Goal: Task Accomplishment & Management: Manage account settings

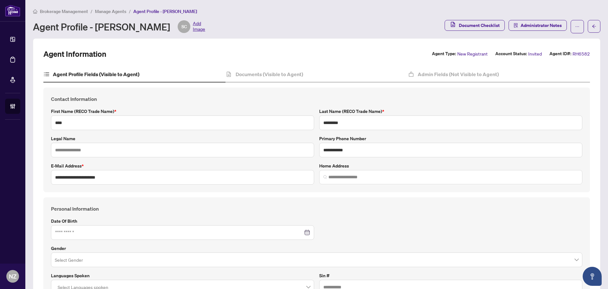
click at [100, 10] on span "Manage Agents" at bounding box center [110, 12] width 31 height 6
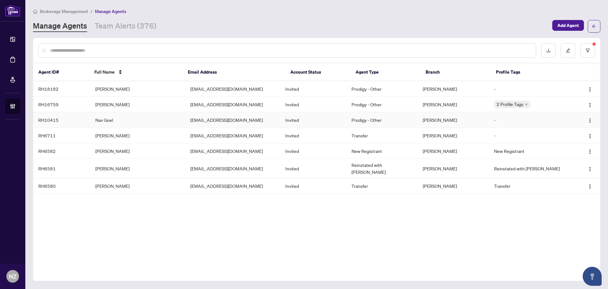
click at [105, 119] on td "Nav Goel" at bounding box center [137, 120] width 95 height 16
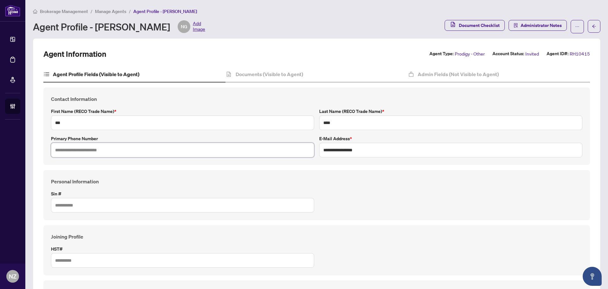
click at [93, 149] on input "text" at bounding box center [182, 150] width 263 height 15
type input "**********"
click at [245, 99] on h4 "Contact Information" at bounding box center [317, 99] width 532 height 8
click at [254, 76] on h4 "Documents (Visible to Agent)" at bounding box center [270, 74] width 68 height 8
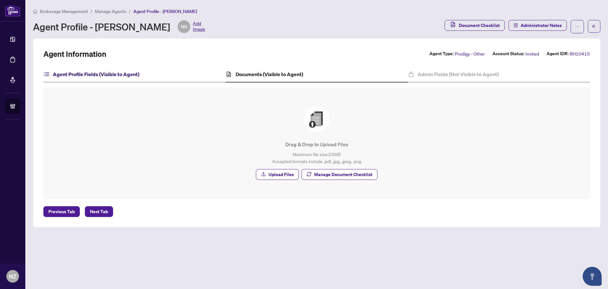
click at [116, 73] on h4 "Agent Profile Fields (Visible to Agent)" at bounding box center [96, 74] width 87 height 8
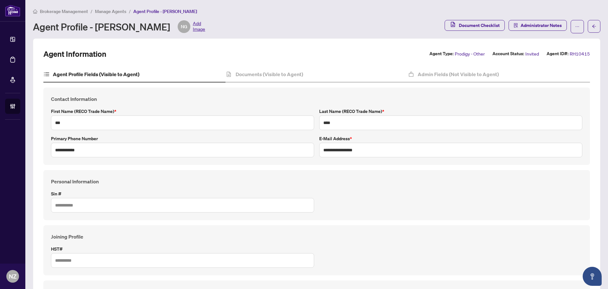
click at [112, 12] on span "Manage Agents" at bounding box center [110, 12] width 31 height 6
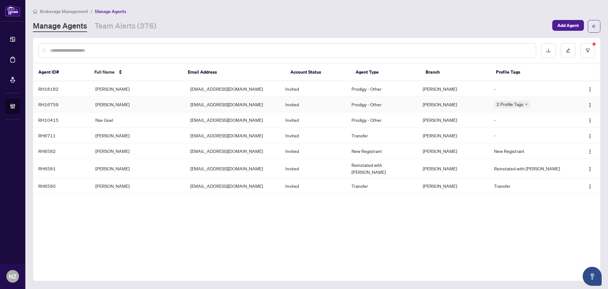
click at [113, 106] on td "[PERSON_NAME]" at bounding box center [137, 105] width 95 height 16
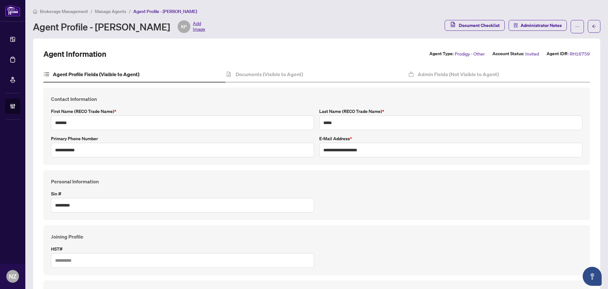
click at [107, 13] on span "Manage Agents" at bounding box center [110, 12] width 31 height 6
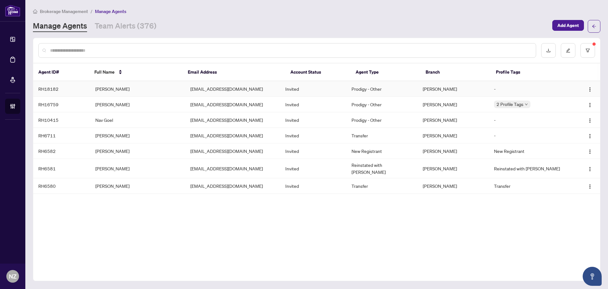
click at [113, 89] on td "[PERSON_NAME]" at bounding box center [137, 89] width 95 height 16
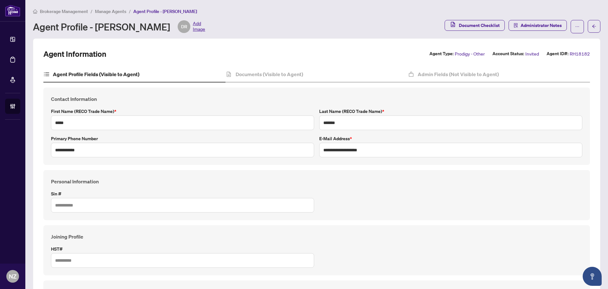
click at [109, 12] on span "Manage Agents" at bounding box center [110, 12] width 31 height 6
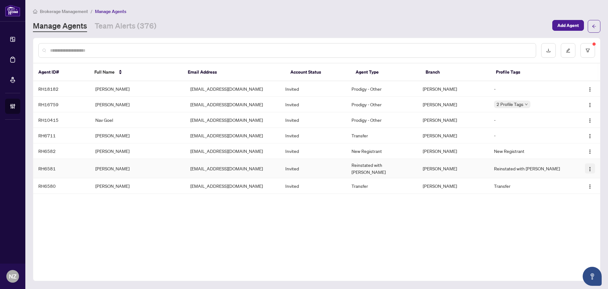
drag, startPoint x: 593, startPoint y: 167, endPoint x: 587, endPoint y: 166, distance: 6.4
click at [592, 166] on button "button" at bounding box center [590, 168] width 10 height 10
click at [570, 198] on span "Cancel Invitation" at bounding box center [573, 199] width 35 height 7
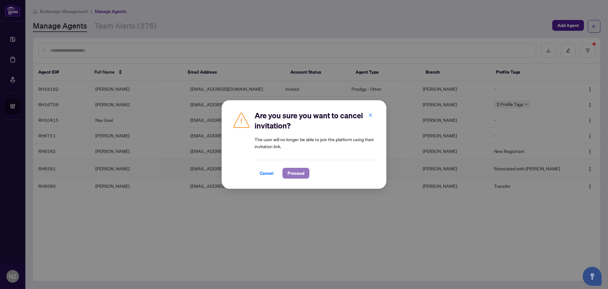
click at [296, 176] on span "Proceed" at bounding box center [296, 173] width 17 height 10
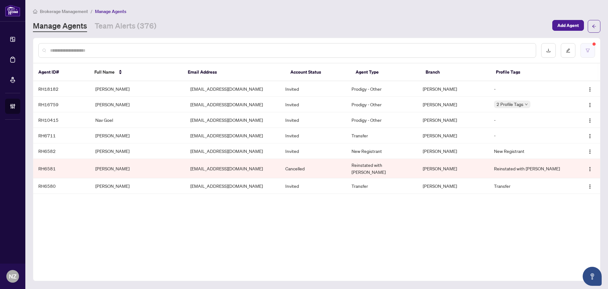
click at [591, 53] on button "button" at bounding box center [588, 50] width 15 height 15
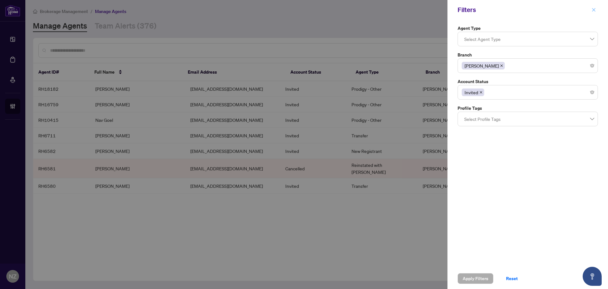
click at [595, 10] on icon "close" at bounding box center [594, 10] width 4 height 4
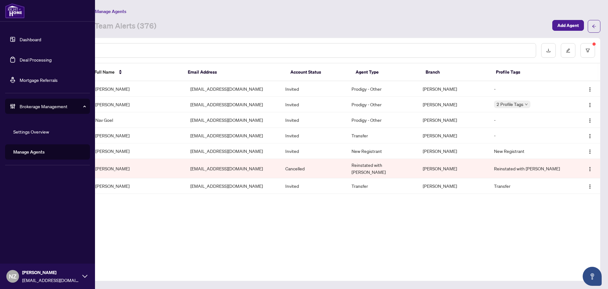
click at [36, 151] on link "Manage Agents" at bounding box center [28, 152] width 31 height 6
click at [30, 152] on link "Manage Agents" at bounding box center [28, 152] width 31 height 6
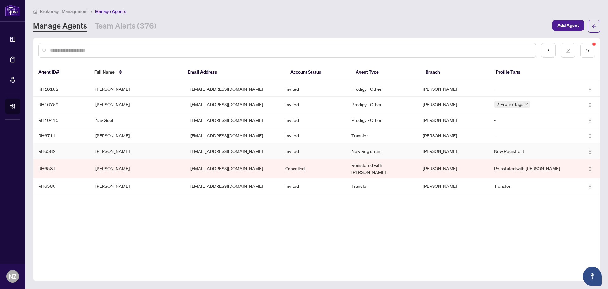
click at [106, 151] on td "[PERSON_NAME]" at bounding box center [137, 151] width 95 height 16
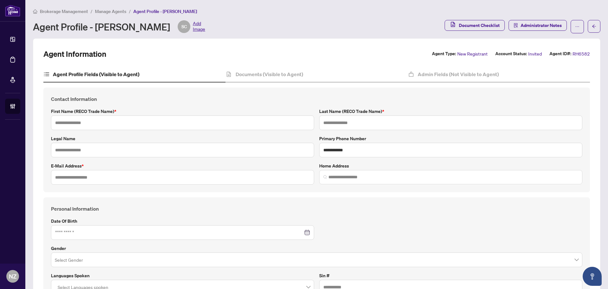
type input "****"
type input "*********"
type input "**********"
drag, startPoint x: 148, startPoint y: 178, endPoint x: 120, endPoint y: 182, distance: 28.1
click at [148, 178] on input "**********" at bounding box center [182, 177] width 263 height 15
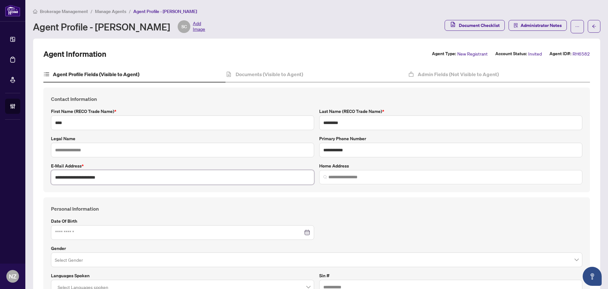
drag, startPoint x: 115, startPoint y: 176, endPoint x: 61, endPoint y: 195, distance: 57.6
drag, startPoint x: 254, startPoint y: 72, endPoint x: 267, endPoint y: 78, distance: 14.1
click at [254, 72] on h4 "Documents (Visible to Agent)" at bounding box center [270, 74] width 68 height 8
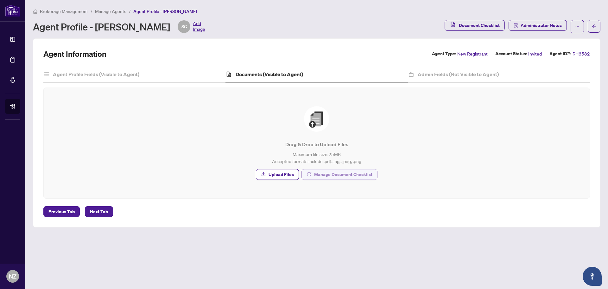
click at [335, 173] on span "Manage Document Checklist" at bounding box center [343, 174] width 58 height 10
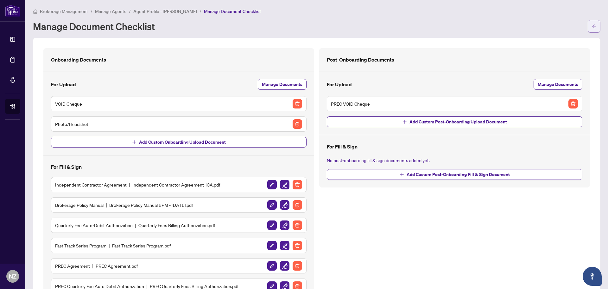
click at [592, 24] on icon "arrow-left" at bounding box center [594, 26] width 4 height 4
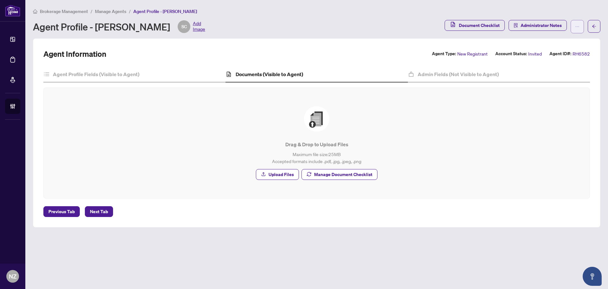
click at [576, 25] on icon "ellipsis" at bounding box center [578, 26] width 4 height 4
click at [552, 50] on span "Resend Invitation" at bounding box center [557, 50] width 43 height 7
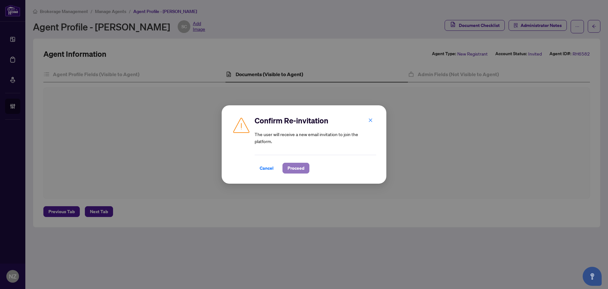
click at [293, 166] on span "Proceed" at bounding box center [296, 168] width 17 height 10
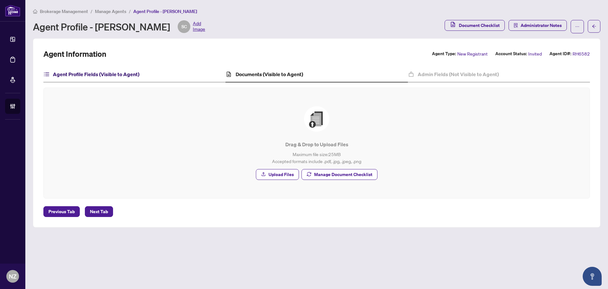
drag, startPoint x: 114, startPoint y: 74, endPoint x: 112, endPoint y: 84, distance: 10.5
click at [114, 74] on h4 "Agent Profile Fields (Visible to Agent)" at bounding box center [96, 74] width 87 height 8
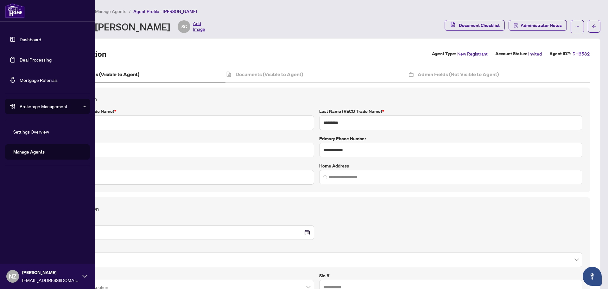
drag, startPoint x: 37, startPoint y: 61, endPoint x: 47, endPoint y: 77, distance: 18.5
click at [36, 61] on link "Deal Processing" at bounding box center [36, 60] width 32 height 6
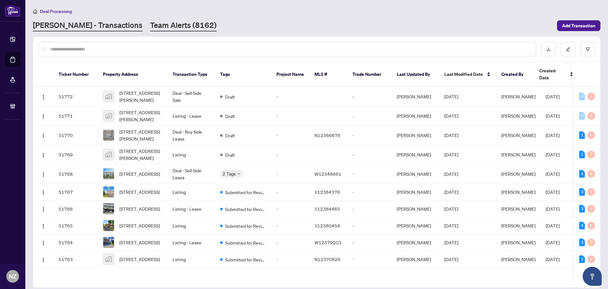
click at [150, 28] on link "Team Alerts (8162)" at bounding box center [183, 25] width 67 height 11
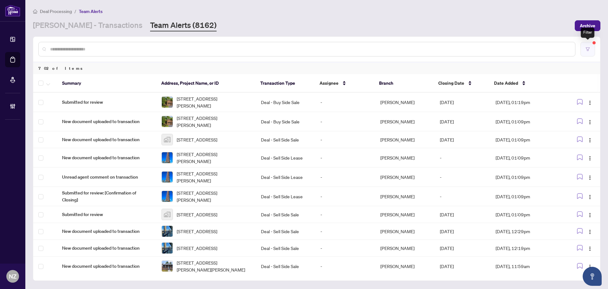
click at [594, 51] on button "button" at bounding box center [588, 49] width 15 height 15
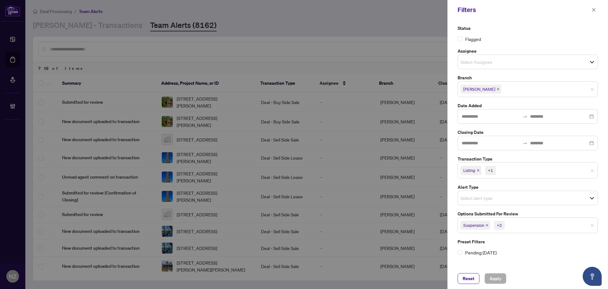
click at [516, 230] on div "Suspension +2" at bounding box center [528, 225] width 140 height 16
click at [471, 279] on span "Reset" at bounding box center [469, 278] width 12 height 10
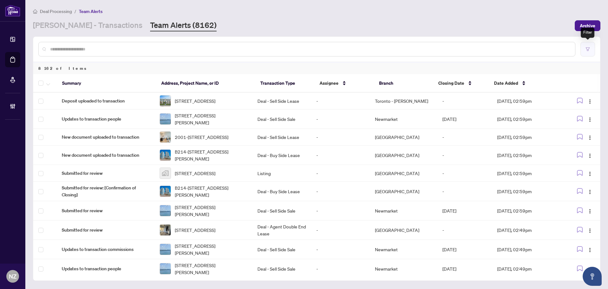
click at [586, 50] on button "button" at bounding box center [588, 49] width 15 height 15
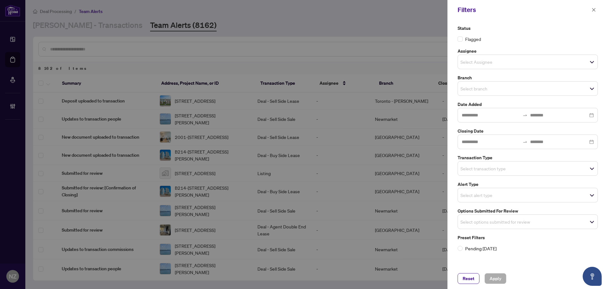
click at [483, 62] on input "search" at bounding box center [483, 62] width 44 height 8
drag, startPoint x: 502, startPoint y: 38, endPoint x: 511, endPoint y: 91, distance: 54.0
click at [502, 38] on div "Flagged" at bounding box center [528, 38] width 140 height 7
click at [491, 90] on input "search" at bounding box center [483, 89] width 44 height 8
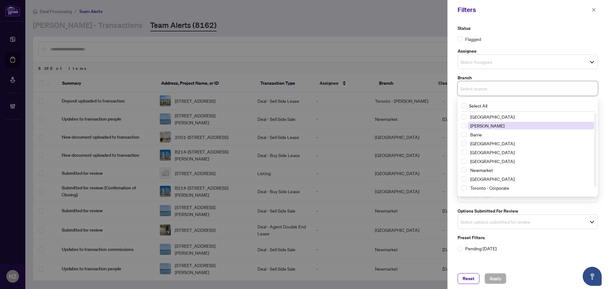
click at [477, 128] on span "[PERSON_NAME]" at bounding box center [488, 126] width 34 height 6
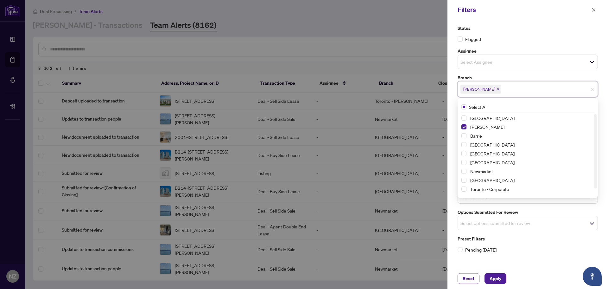
click at [519, 49] on label "Assignee" at bounding box center [528, 51] width 140 height 7
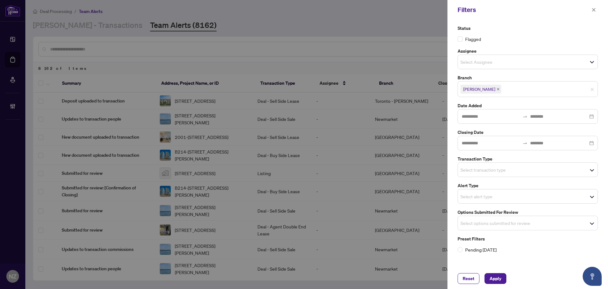
click at [482, 170] on input "search" at bounding box center [483, 170] width 44 height 8
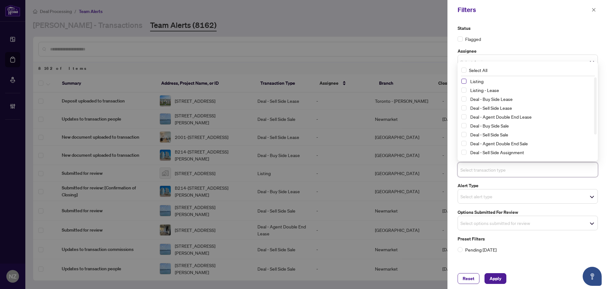
click at [465, 82] on span "Select Listing" at bounding box center [464, 81] width 5 height 5
click at [465, 92] on span "Select Listing - Lease" at bounding box center [464, 90] width 5 height 5
click at [513, 23] on div "Status Flagged Assignee Select Assignee Select All Unassigned [GEOGRAPHIC_DATA]…" at bounding box center [528, 144] width 161 height 248
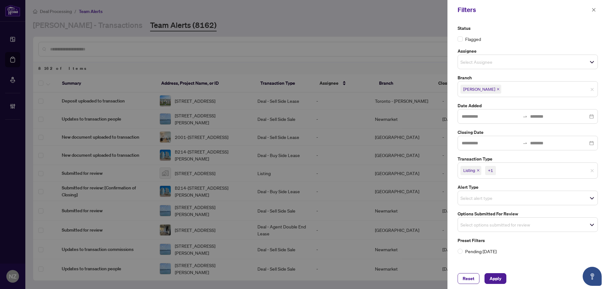
click at [474, 196] on input "search" at bounding box center [483, 198] width 44 height 8
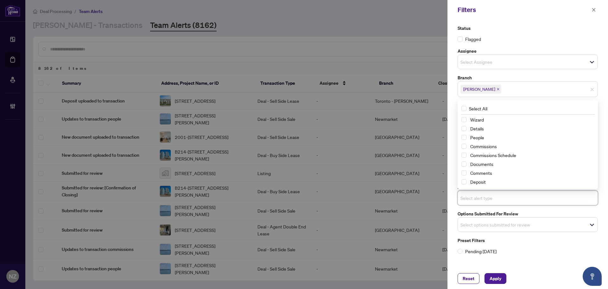
click at [452, 118] on div "Status Flagged Assignee Select Assignee Select All Unassigned [GEOGRAPHIC_DATA]…" at bounding box center [528, 144] width 161 height 248
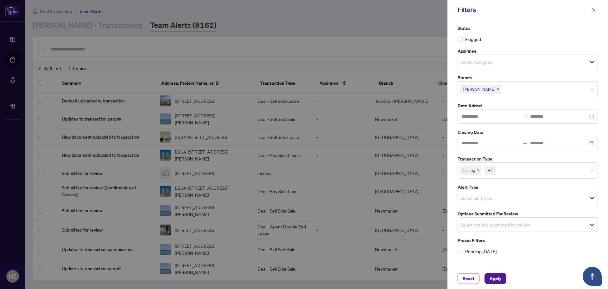
click at [472, 226] on input "search" at bounding box center [483, 225] width 44 height 8
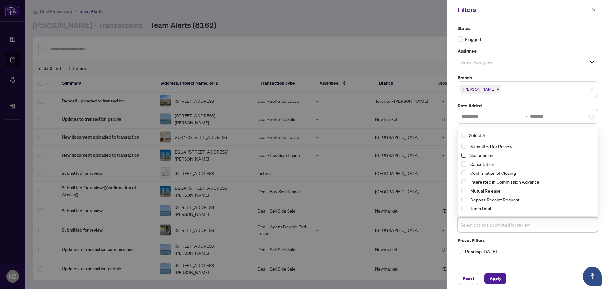
click at [464, 153] on span "Select Suspension" at bounding box center [464, 154] width 5 height 5
click at [465, 167] on div "Cancellation" at bounding box center [528, 164] width 133 height 8
click at [464, 164] on span "Select Cancellation" at bounding box center [464, 163] width 5 height 5
click at [487, 278] on button "Apply" at bounding box center [496, 278] width 22 height 11
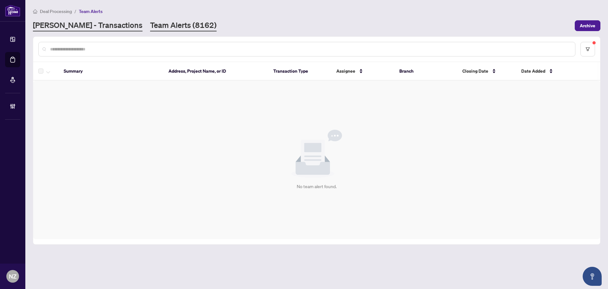
click at [90, 23] on link "[PERSON_NAME] - Transactions" at bounding box center [88, 25] width 110 height 11
